Goal: Task Accomplishment & Management: Use online tool/utility

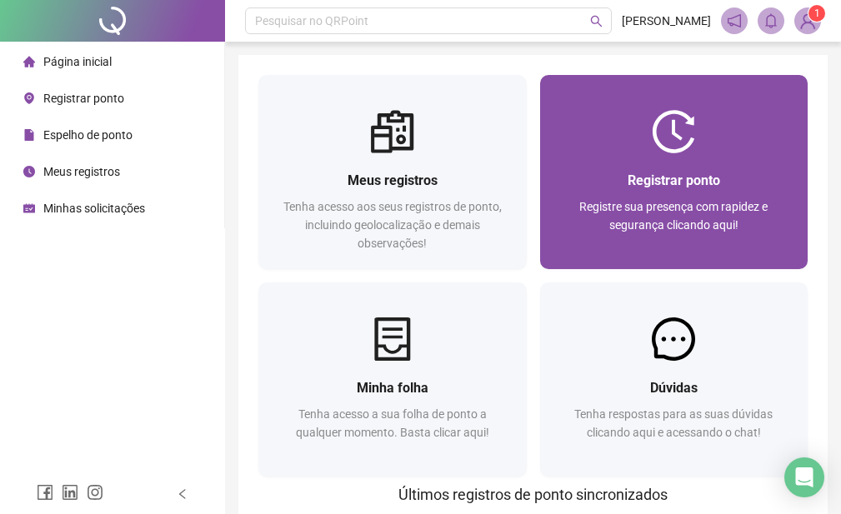
click at [611, 127] on div at bounding box center [674, 131] width 268 height 43
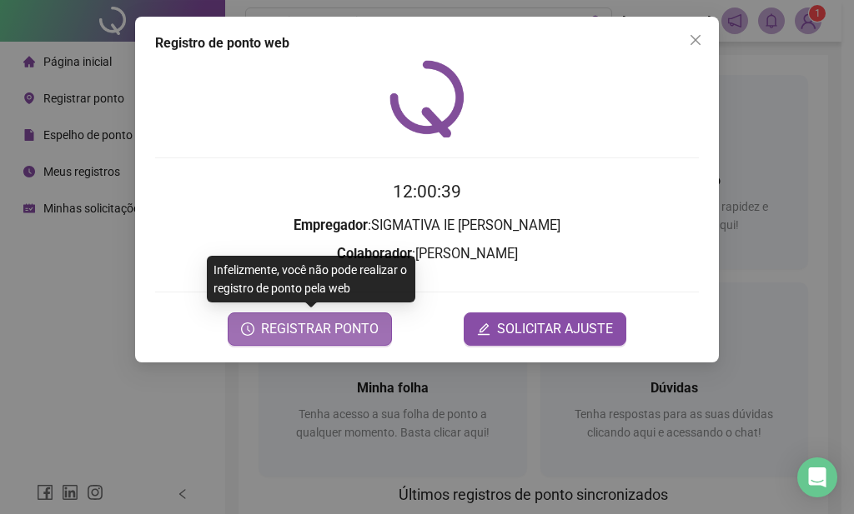
click at [357, 333] on span "REGISTRAR PONTO" at bounding box center [320, 329] width 118 height 20
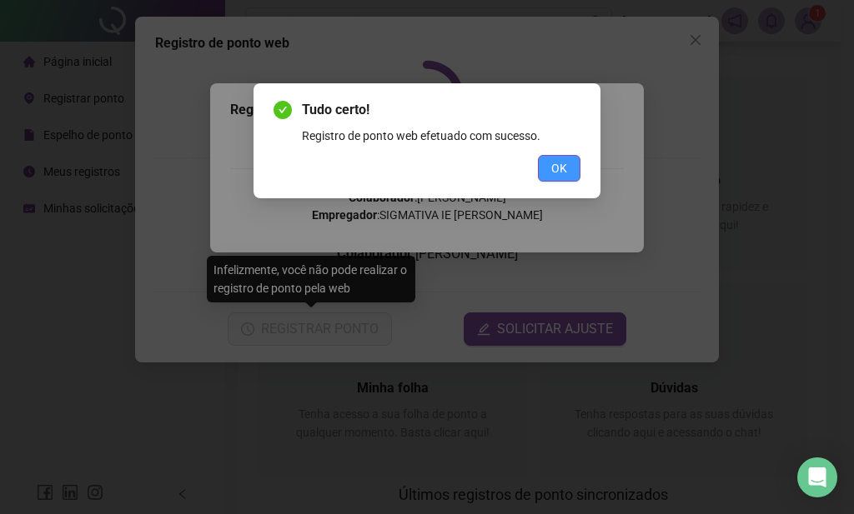
click at [554, 166] on span "OK" at bounding box center [559, 168] width 16 height 18
